Goal: Task Accomplishment & Management: Complete application form

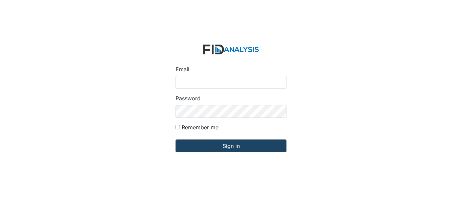
type input "[EMAIL_ADDRESS][DOMAIN_NAME]"
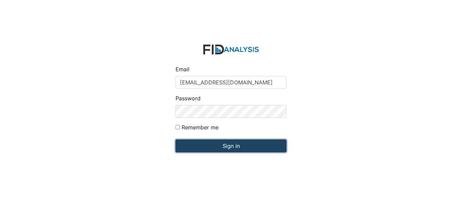
click at [231, 145] on input "Sign in" at bounding box center [230, 146] width 111 height 13
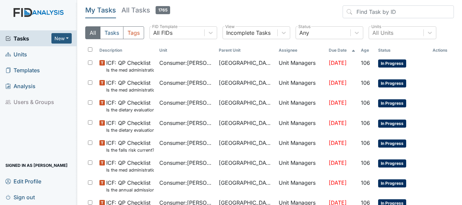
click at [30, 52] on link "Units" at bounding box center [38, 54] width 77 height 16
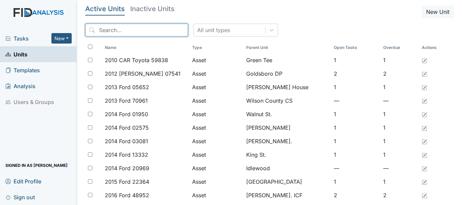
click at [124, 31] on input "search" at bounding box center [136, 30] width 103 height 13
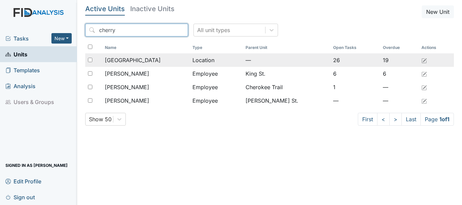
type input "cherry"
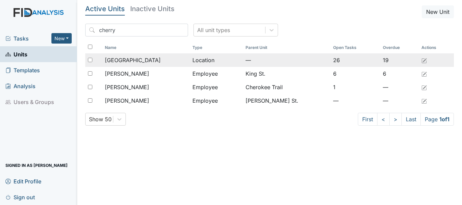
click at [134, 61] on span "[GEOGRAPHIC_DATA]" at bounding box center [133, 60] width 56 height 8
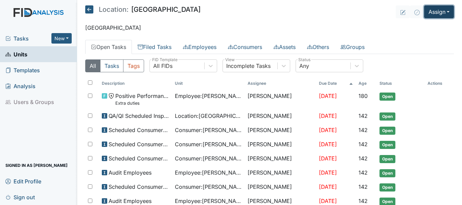
click at [433, 10] on button "Assign" at bounding box center [439, 11] width 30 height 13
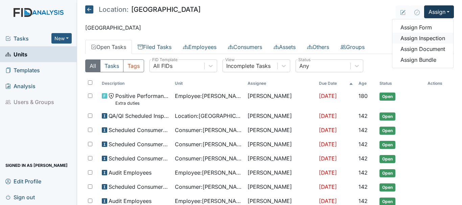
click at [426, 39] on link "Assign Inspection" at bounding box center [422, 38] width 61 height 11
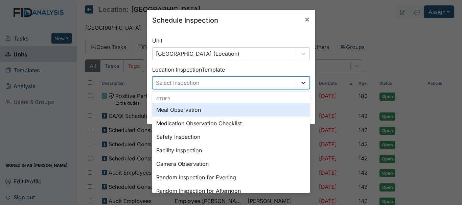
click at [302, 82] on icon at bounding box center [303, 83] width 4 height 2
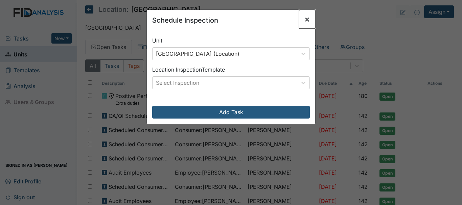
click at [306, 19] on span "×" at bounding box center [306, 19] width 5 height 10
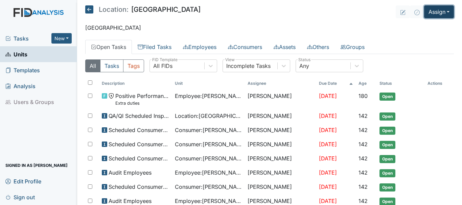
click at [442, 11] on button "Assign" at bounding box center [439, 11] width 30 height 13
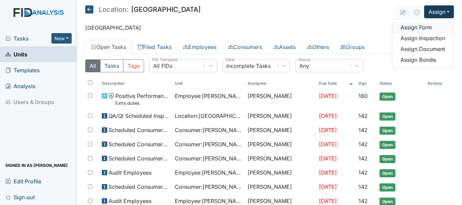
click at [422, 27] on link "Assign Form" at bounding box center [422, 27] width 61 height 11
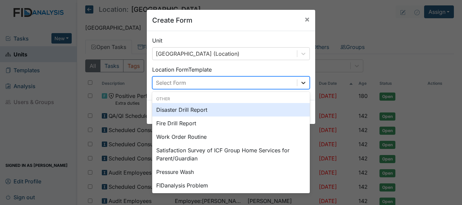
click at [301, 82] on icon at bounding box center [303, 82] width 7 height 7
click at [193, 113] on div "Disaster Drill Report" at bounding box center [231, 110] width 158 height 14
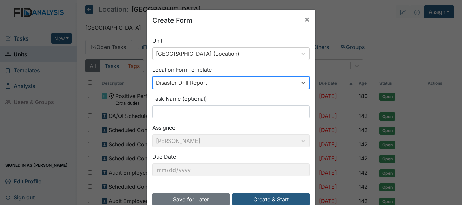
scroll to position [16, 0]
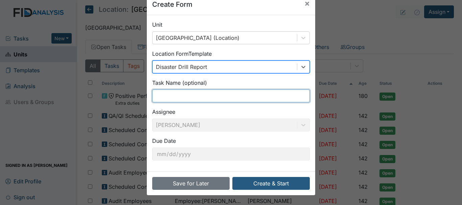
click at [176, 95] on input "text" at bounding box center [231, 96] width 158 height 13
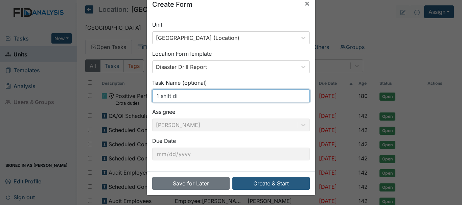
type input "1 shift disater drill"
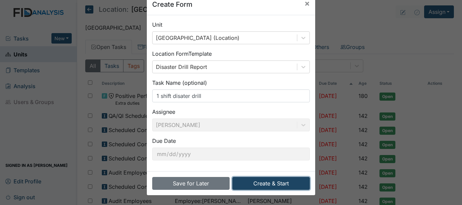
click at [264, 188] on button "Create & Start" at bounding box center [270, 183] width 77 height 13
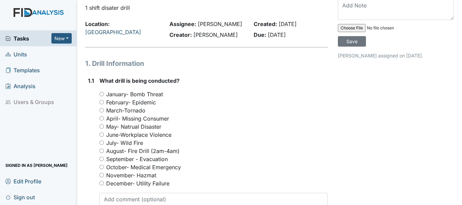
scroll to position [44, 0]
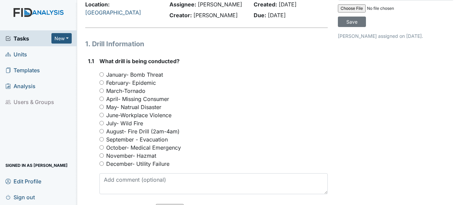
click at [100, 139] on input "September - Evacuation" at bounding box center [101, 139] width 4 height 4
radio input "true"
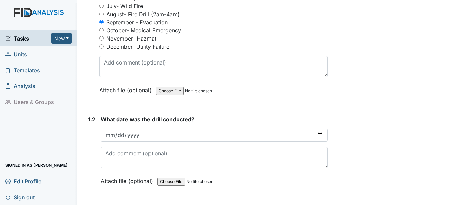
scroll to position [171, 0]
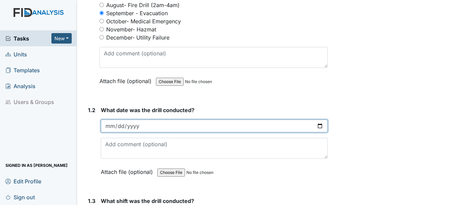
click at [109, 127] on input "date" at bounding box center [214, 126] width 227 height 13
type input "2025-10-11"
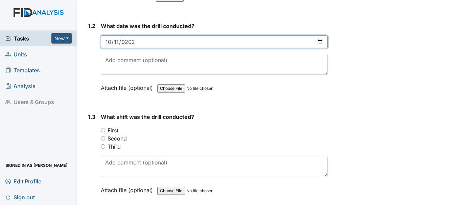
scroll to position [256, 0]
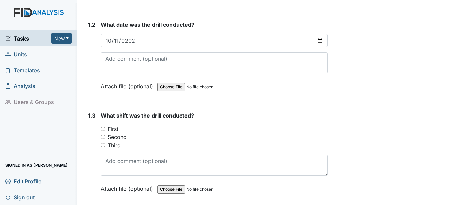
click at [103, 127] on input "First" at bounding box center [103, 129] width 4 height 4
radio input "true"
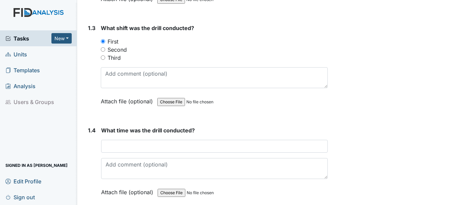
scroll to position [349, 0]
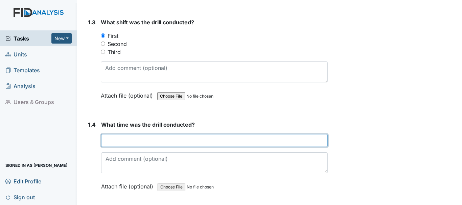
click at [144, 142] on input "text" at bounding box center [214, 140] width 226 height 13
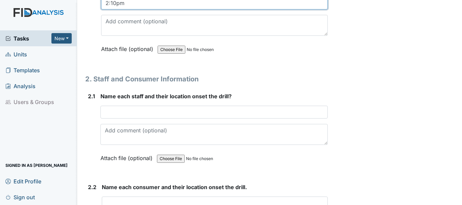
scroll to position [490, 0]
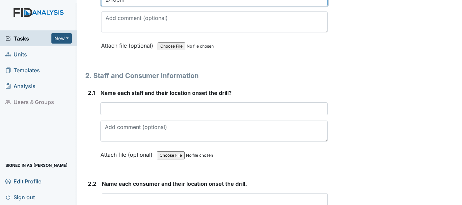
type input "2:10pm"
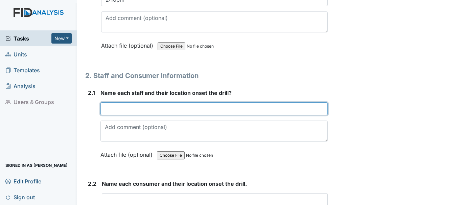
click at [136, 111] on input "text" at bounding box center [213, 108] width 227 height 13
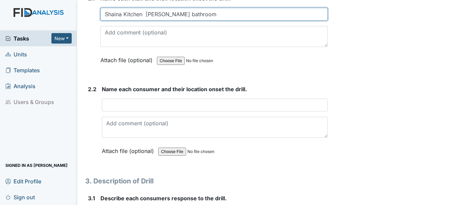
scroll to position [587, 0]
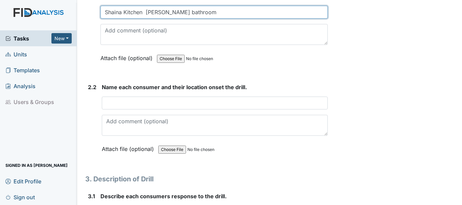
type input "Shaina Kitchen Linda bathroom"
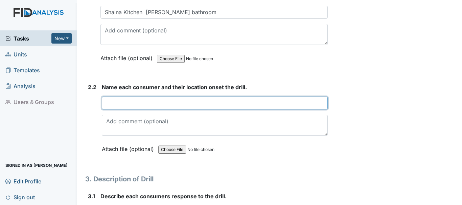
click at [144, 104] on input "text" at bounding box center [215, 103] width 226 height 13
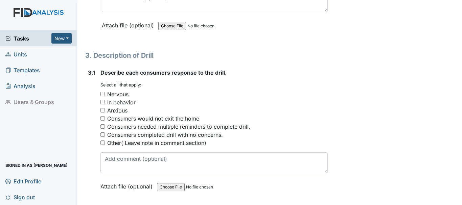
scroll to position [711, 0]
type input "KR bathroom JF, KV,DW,PS bedroom EH pass out in the hallway"
click at [104, 135] on input "Consumers completed drill with no concerns." at bounding box center [102, 134] width 4 height 4
checkbox input "true"
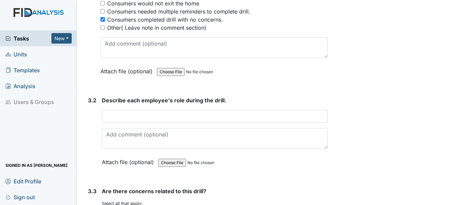
scroll to position [828, 0]
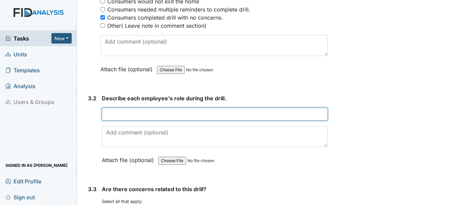
click at [173, 119] on input "text" at bounding box center [215, 114] width 226 height 13
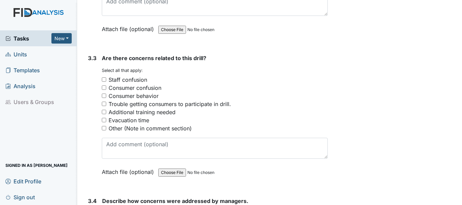
scroll to position [963, 0]
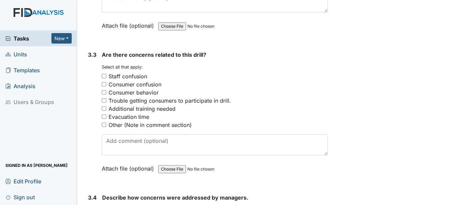
type input "Linda peform CPR on EH , Shania call 911"
click at [104, 125] on input "Other (Note in comment section)" at bounding box center [104, 125] width 4 height 4
checkbox input "true"
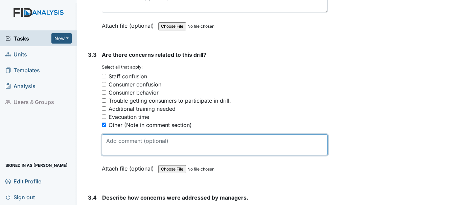
click at [152, 143] on textarea at bounding box center [215, 145] width 226 height 21
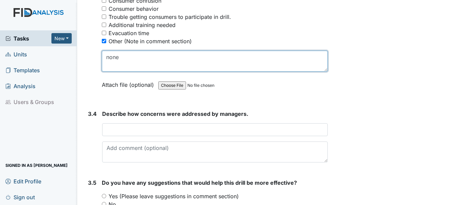
scroll to position [1049, 0]
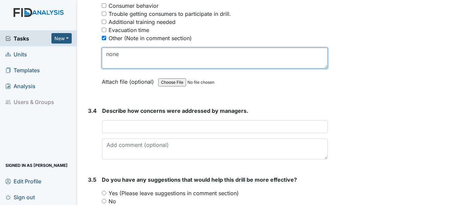
type textarea "none"
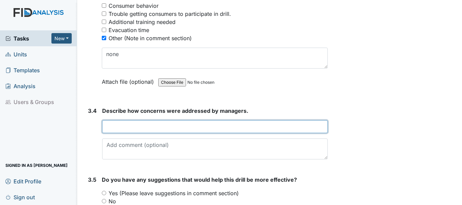
click at [125, 128] on input "text" at bounding box center [214, 126] width 225 height 13
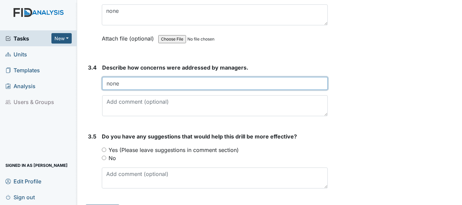
scroll to position [1111, 0]
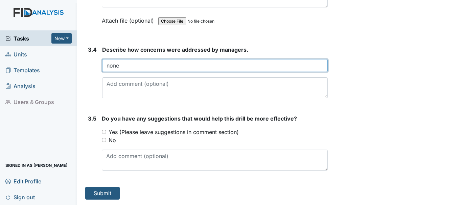
type input "none"
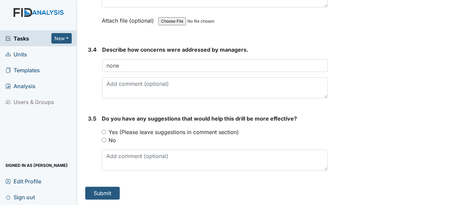
click at [104, 140] on input "No" at bounding box center [104, 140] width 4 height 4
radio input "true"
click at [106, 193] on button "Submit" at bounding box center [102, 193] width 34 height 13
